Goal: Task Accomplishment & Management: Manage account settings

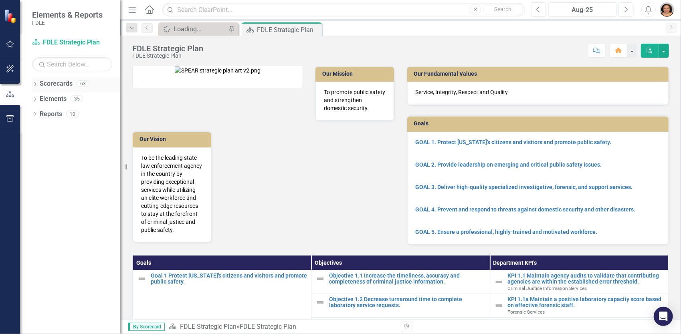
click at [35, 81] on div "Dropdown" at bounding box center [35, 84] width 6 height 7
click at [40, 130] on icon "Dropdown" at bounding box center [39, 129] width 6 height 5
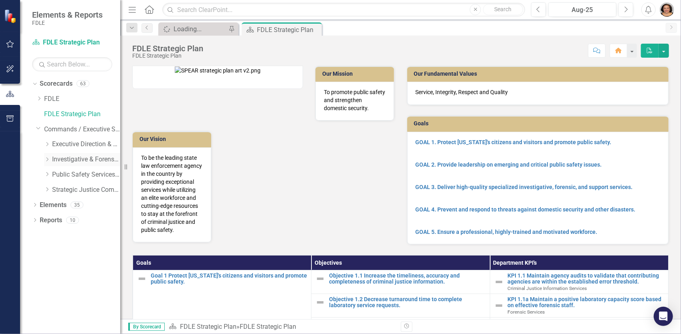
click at [49, 159] on icon "Dropdown" at bounding box center [47, 159] width 6 height 5
click at [77, 188] on link "Investigations" at bounding box center [90, 190] width 60 height 9
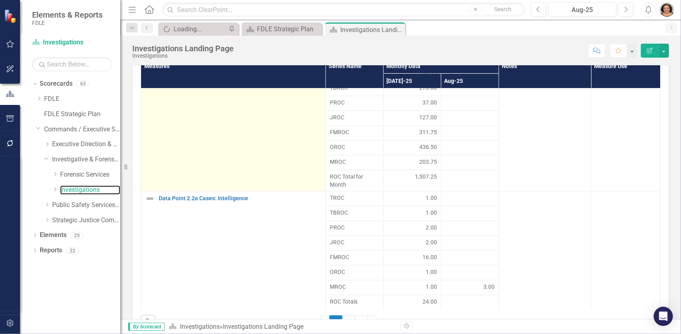
scroll to position [682, 0]
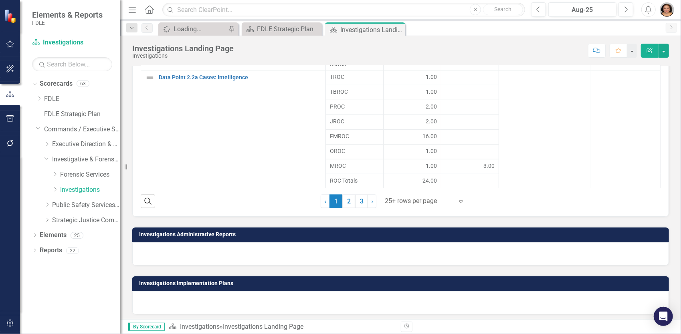
click at [461, 198] on icon "Expand" at bounding box center [461, 201] width 8 height 6
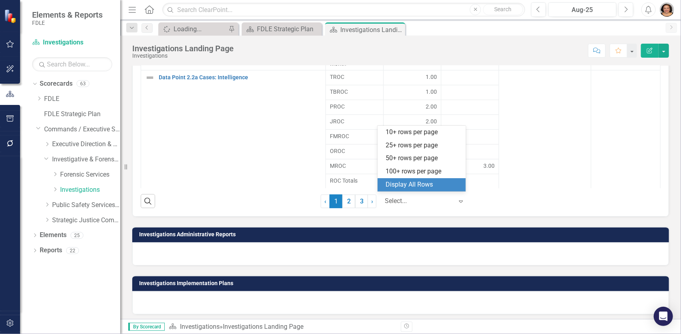
click at [425, 184] on div "Display All Rows" at bounding box center [423, 184] width 75 height 9
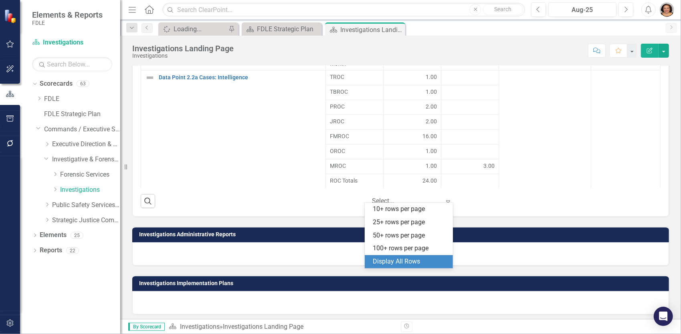
click at [452, 200] on div "Expand" at bounding box center [450, 201] width 12 height 14
click at [398, 264] on div "Display All Rows" at bounding box center [410, 261] width 75 height 9
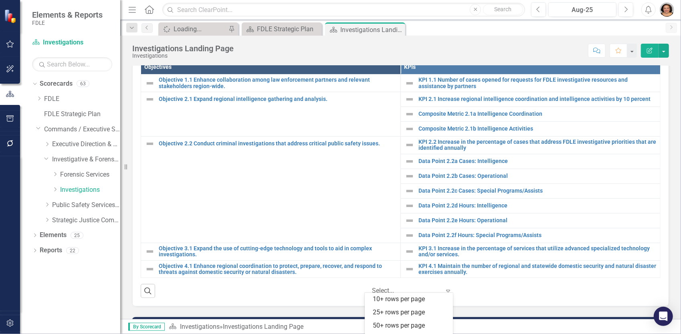
scroll to position [24, 0]
click at [427, 289] on div at bounding box center [406, 291] width 68 height 11
click at [401, 328] on div "Display All Rows" at bounding box center [410, 328] width 75 height 9
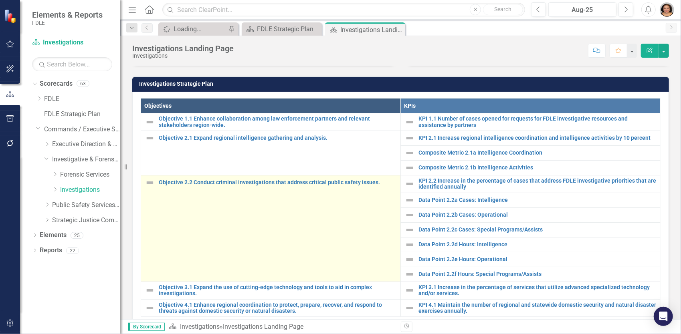
scroll to position [241, 0]
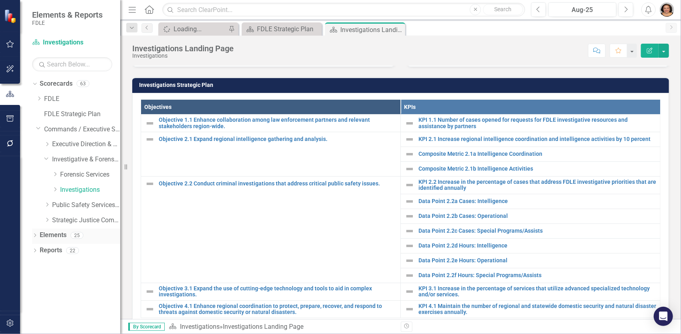
click at [32, 237] on icon "Dropdown" at bounding box center [35, 236] width 6 height 4
click at [53, 189] on icon "Dropdown" at bounding box center [55, 189] width 6 height 5
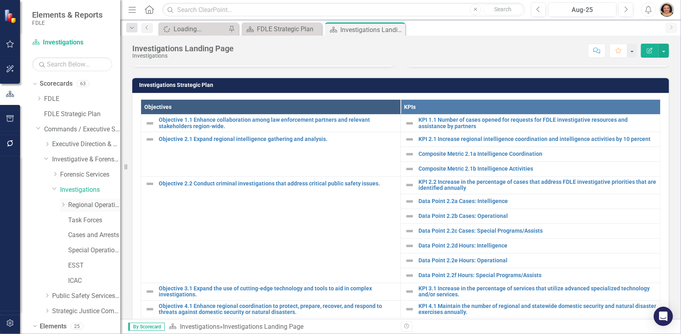
click at [93, 205] on link "Regional Operations Centers" at bounding box center [94, 205] width 52 height 9
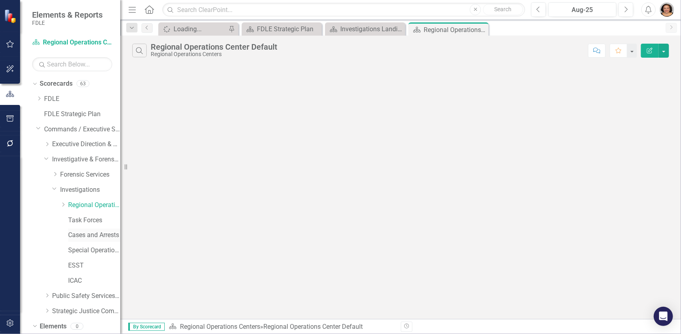
click at [78, 236] on link "Cases and Arrests" at bounding box center [94, 235] width 52 height 9
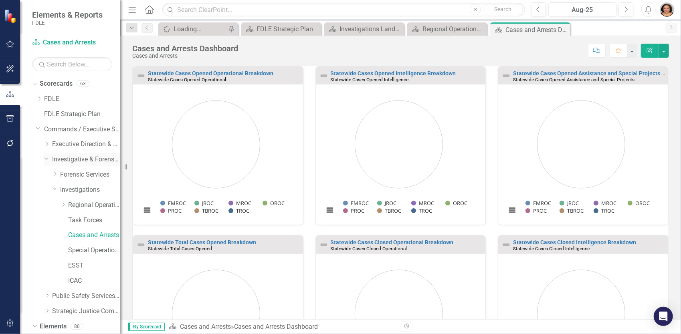
click at [51, 160] on div "Dropdown" at bounding box center [48, 160] width 8 height 4
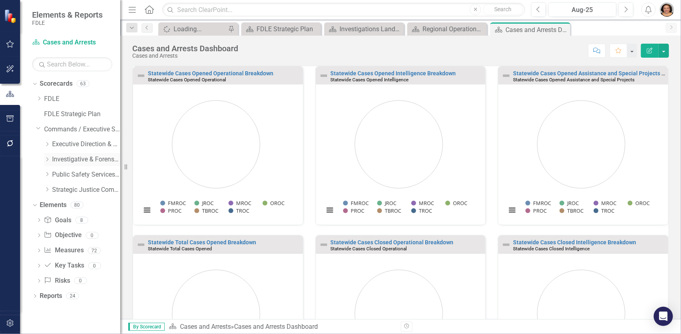
click at [51, 160] on div "Dropdown" at bounding box center [48, 159] width 8 height 7
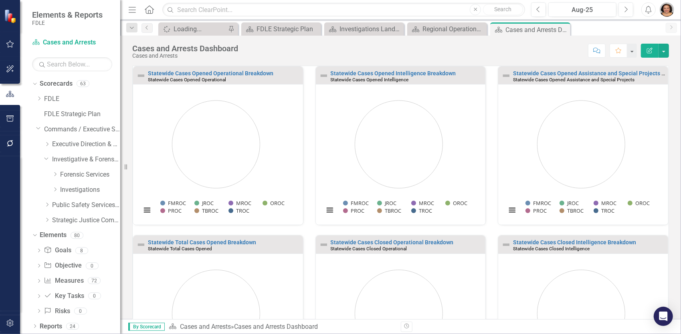
scroll to position [0, 0]
click at [459, 29] on div "Regional Operations Center Default" at bounding box center [449, 29] width 53 height 10
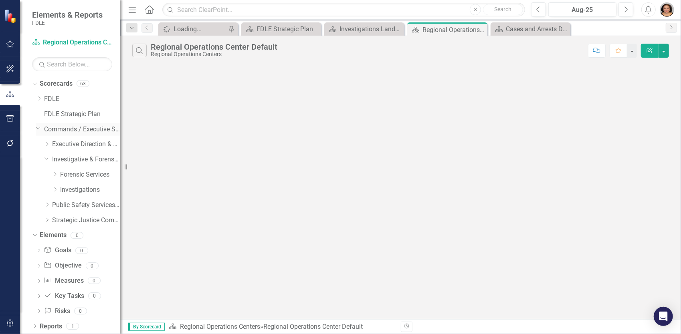
click at [65, 129] on link "Commands / Executive Support Branch" at bounding box center [82, 129] width 76 height 9
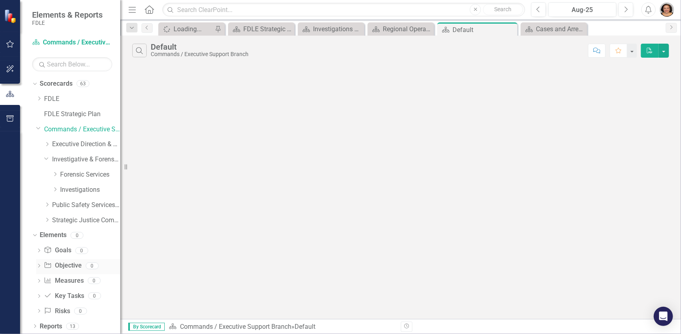
click at [38, 269] on icon "Dropdown" at bounding box center [39, 267] width 6 height 4
click at [38, 268] on div "Dropdown" at bounding box center [39, 267] width 6 height 4
click at [65, 161] on link "Investigative & Forensic Services Command" at bounding box center [86, 159] width 68 height 9
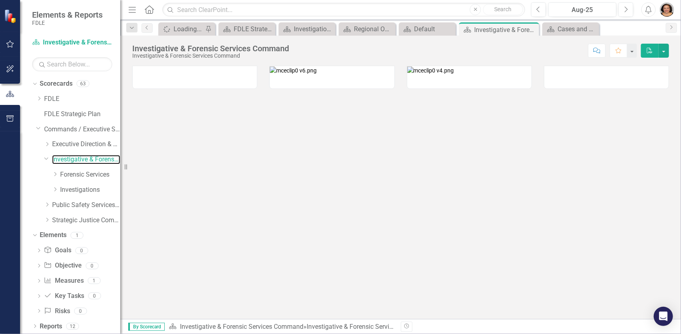
scroll to position [1, 0]
click at [72, 188] on link "Investigations" at bounding box center [90, 189] width 60 height 9
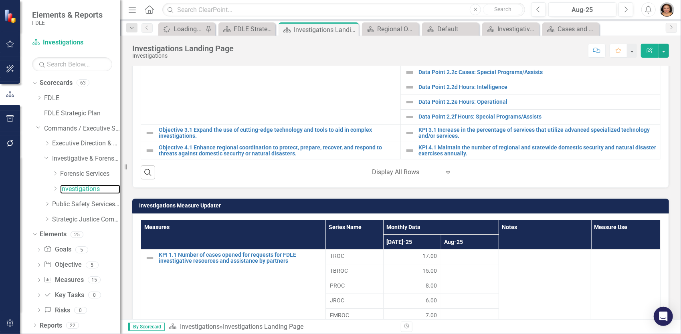
scroll to position [401, 0]
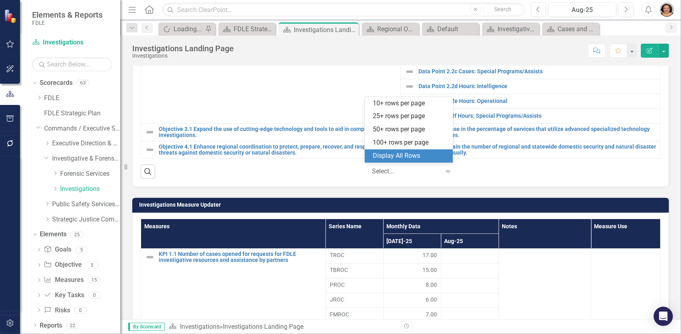
click at [416, 170] on div at bounding box center [406, 171] width 68 height 11
click at [387, 152] on div "Display All Rows" at bounding box center [410, 156] width 75 height 9
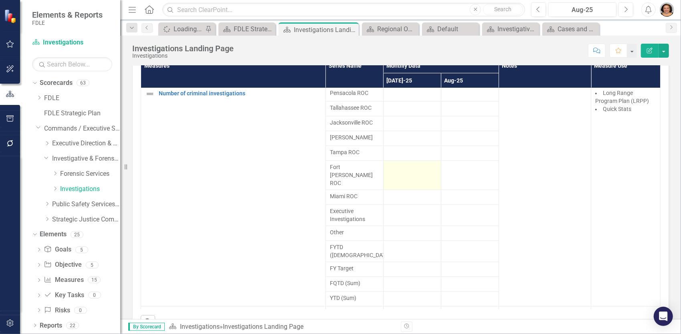
scroll to position [1132, 0]
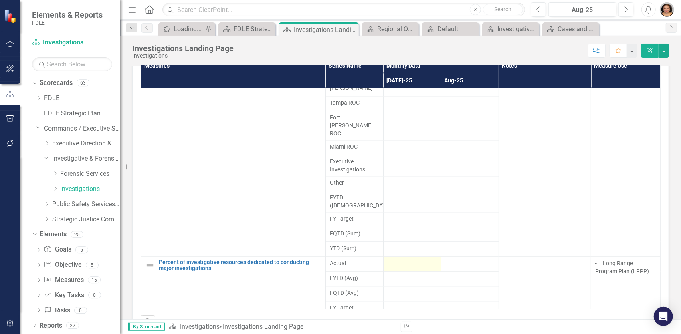
click at [390, 260] on div at bounding box center [412, 265] width 49 height 10
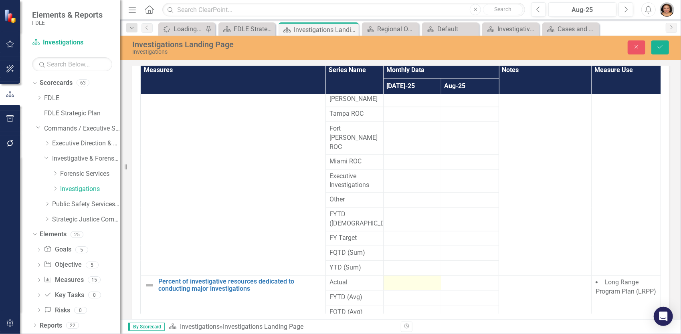
scroll to position [564, 0]
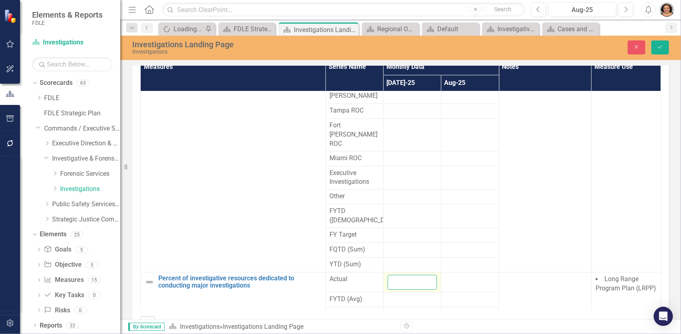
click at [403, 275] on input "number" at bounding box center [412, 282] width 49 height 15
type input "70"
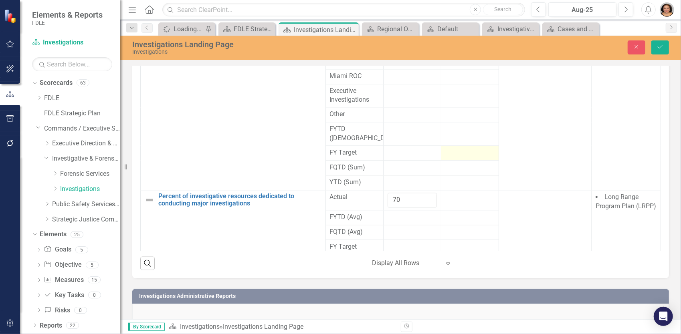
scroll to position [646, 0]
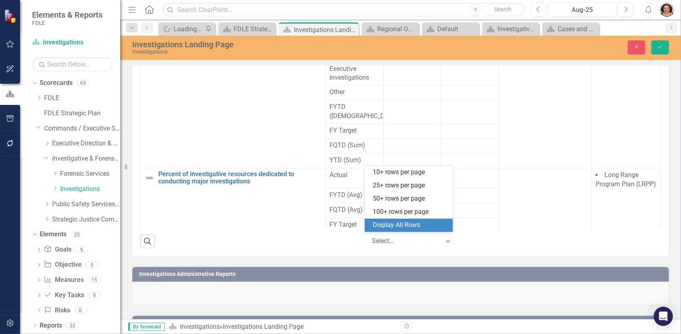
click at [444, 239] on icon "Expand" at bounding box center [448, 242] width 8 height 6
click at [391, 224] on div "Display All Rows" at bounding box center [410, 225] width 75 height 9
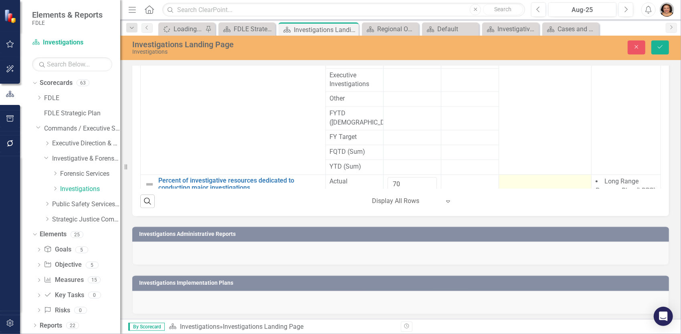
scroll to position [1115, 0]
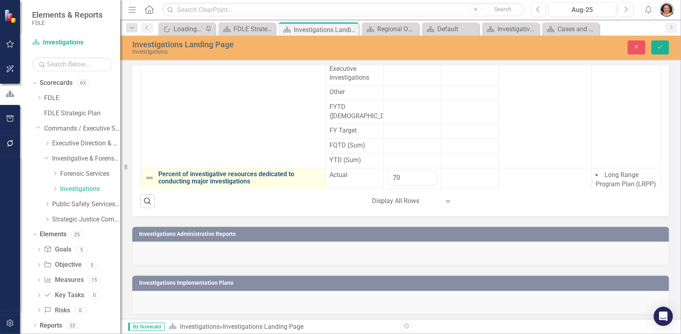
drag, startPoint x: 247, startPoint y: 163, endPoint x: 244, endPoint y: 160, distance: 4.8
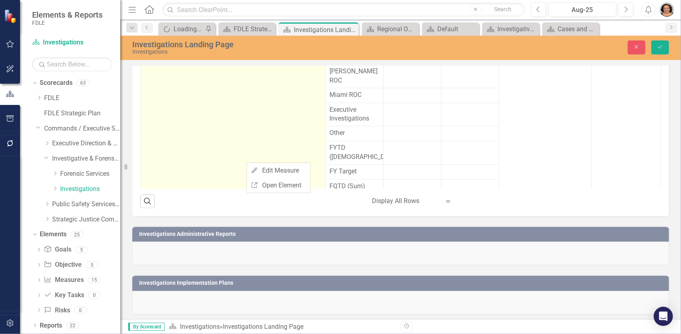
scroll to position [1074, 0]
